Goal: Navigation & Orientation: Find specific page/section

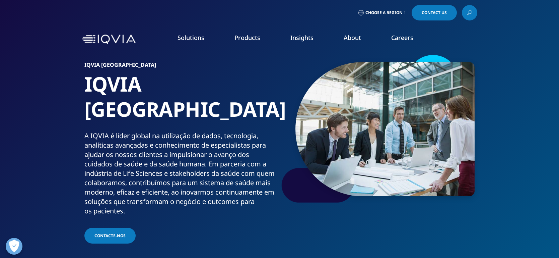
click at [301, 110] on link "View Open Roles" at bounding box center [341, 108] width 117 height 7
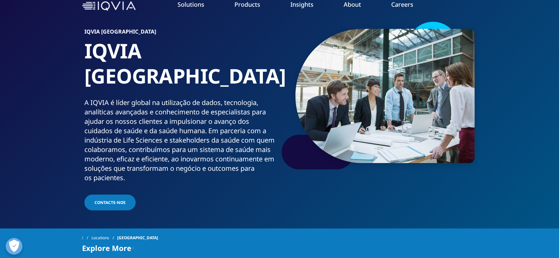
click at [111, 243] on span "Explore More" at bounding box center [106, 247] width 49 height 8
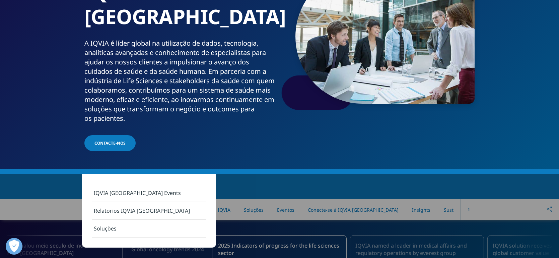
scroll to position [96, 0]
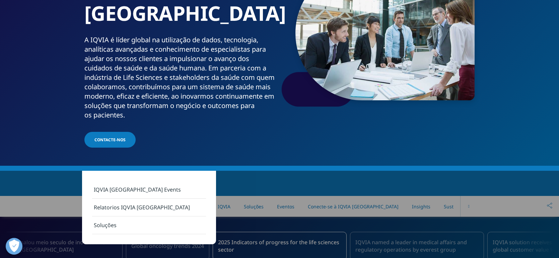
click at [132, 190] on link "IQVIA [GEOGRAPHIC_DATA] Events" at bounding box center [149, 190] width 114 height 18
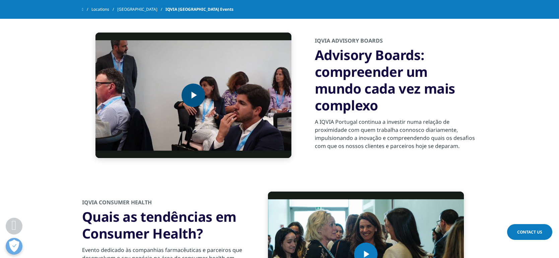
scroll to position [607, 0]
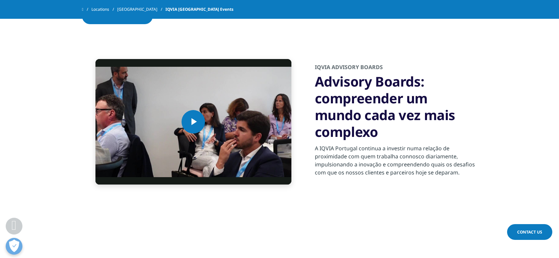
click at [128, 8] on link "[GEOGRAPHIC_DATA]" at bounding box center [141, 9] width 48 height 12
